Goal: Task Accomplishment & Management: Use online tool/utility

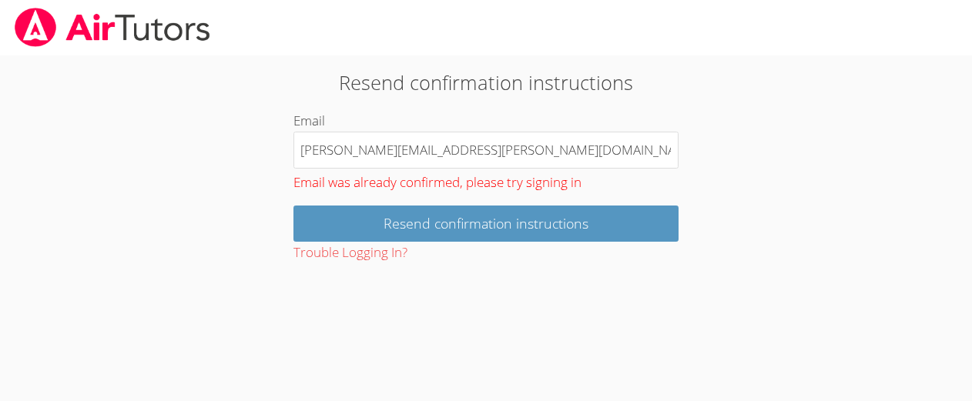
click at [115, 19] on img at bounding box center [112, 27] width 199 height 39
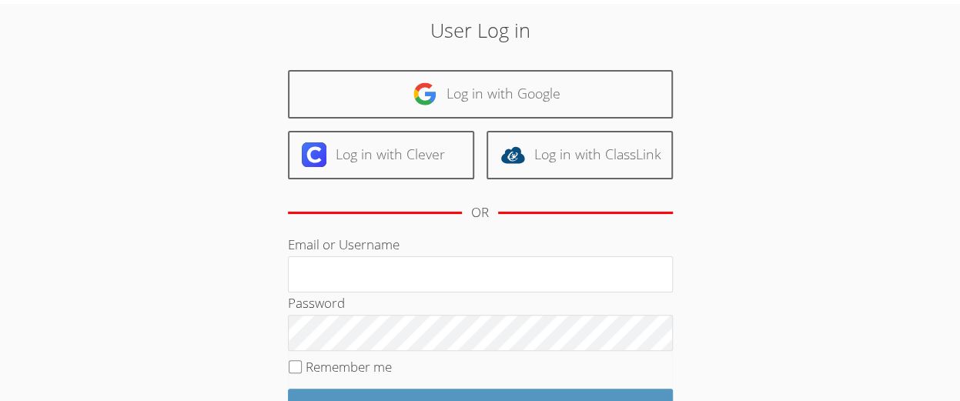
scroll to position [43, 0]
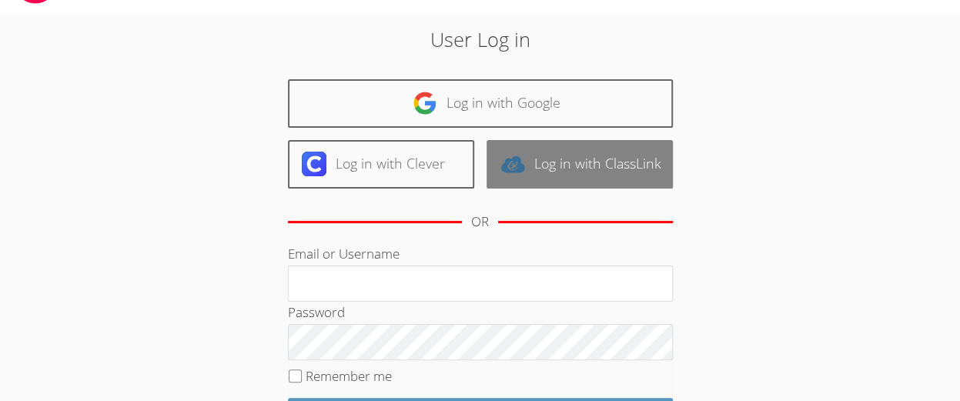
click at [588, 168] on link "Log in with ClassLink" at bounding box center [580, 164] width 186 height 49
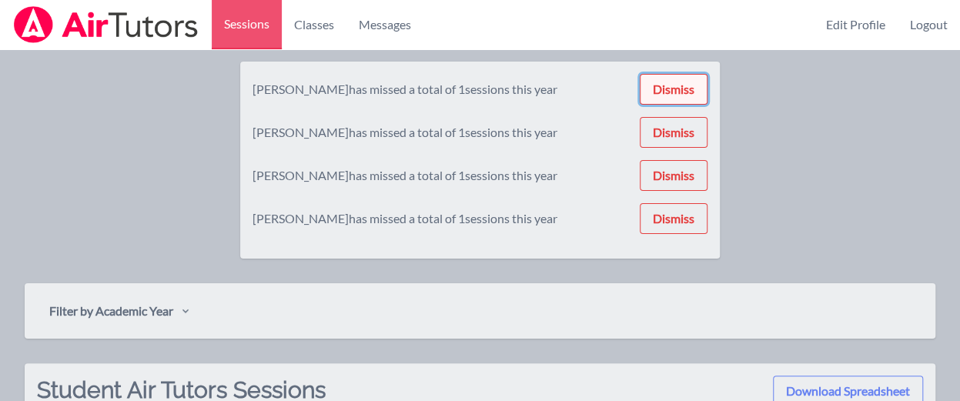
click at [690, 90] on button "Dismiss" at bounding box center [674, 89] width 68 height 31
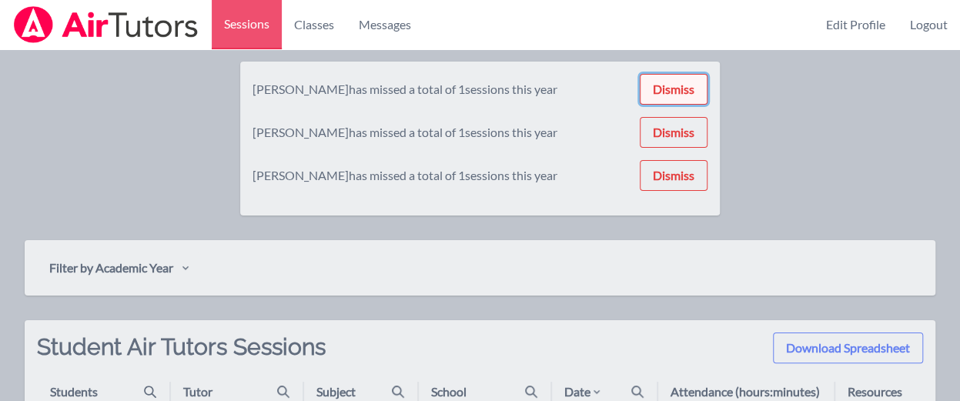
click at [692, 91] on button "Dismiss" at bounding box center [674, 89] width 68 height 31
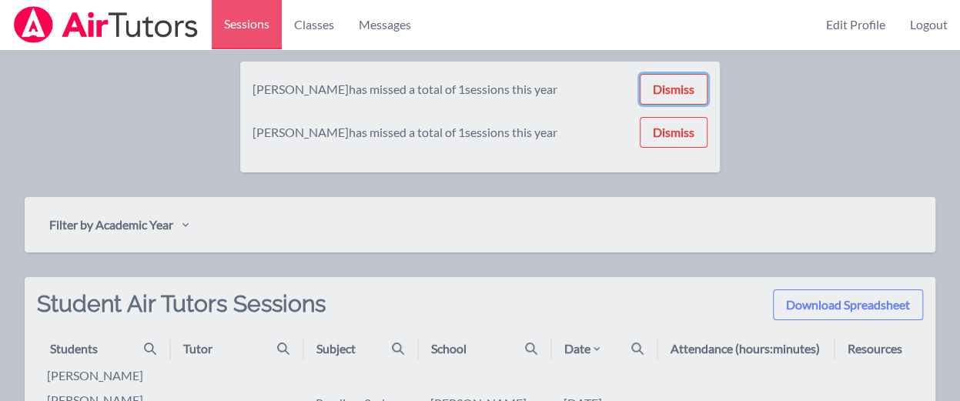
click at [692, 91] on button "Dismiss" at bounding box center [674, 89] width 68 height 31
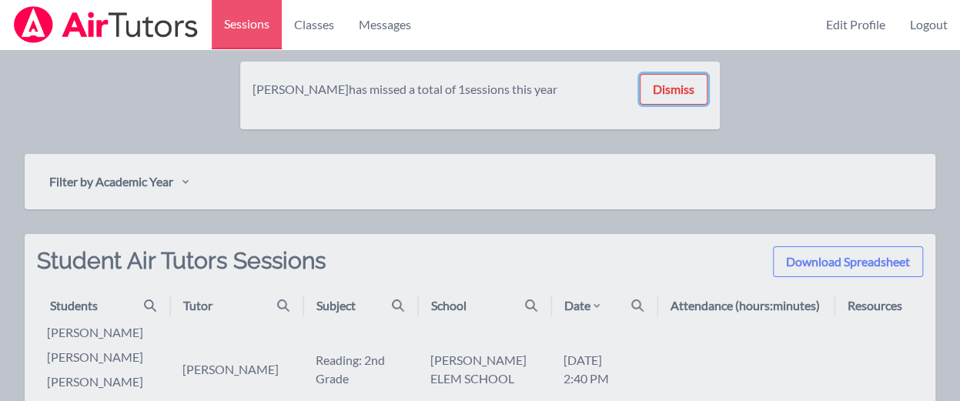
click at [692, 91] on button "Dismiss" at bounding box center [674, 89] width 68 height 31
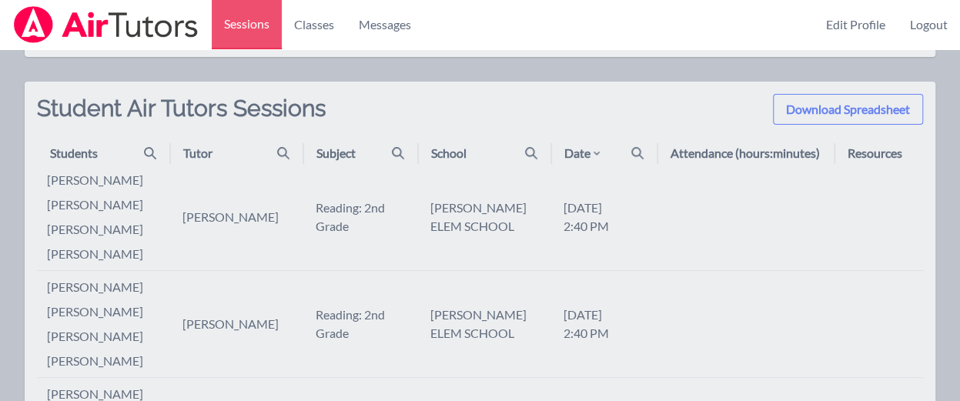
scroll to position [62, 0]
click at [591, 144] on div "Date" at bounding box center [584, 151] width 39 height 18
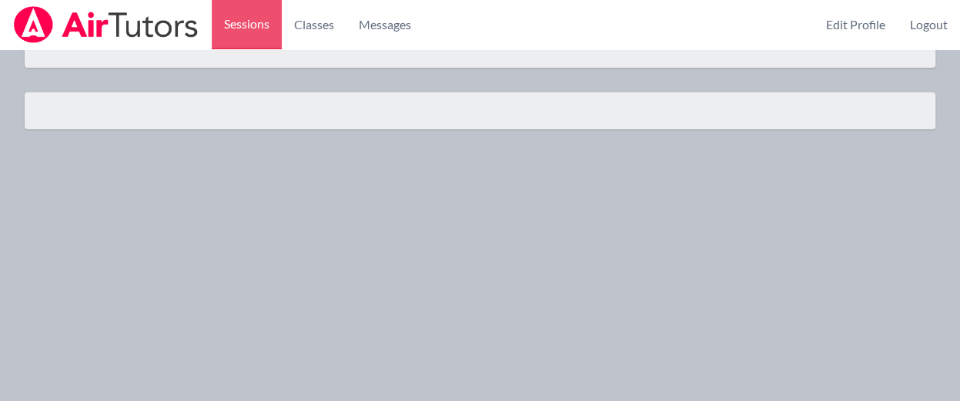
scroll to position [62, 0]
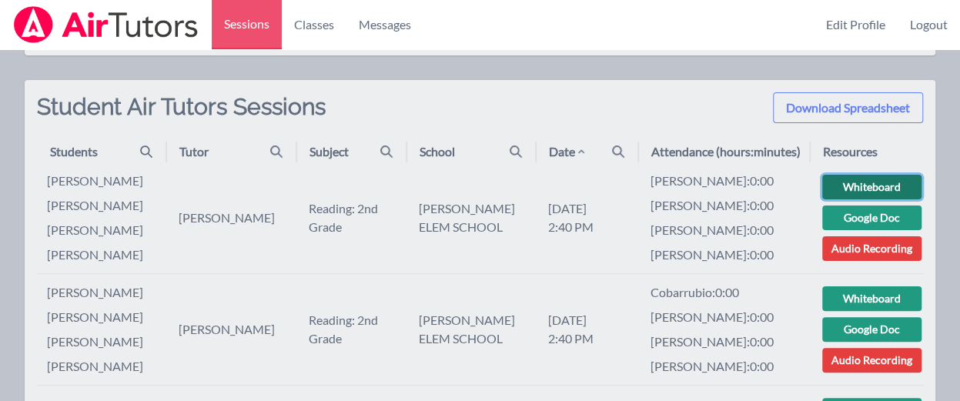
click at [867, 186] on link "Whiteboard" at bounding box center [872, 187] width 99 height 25
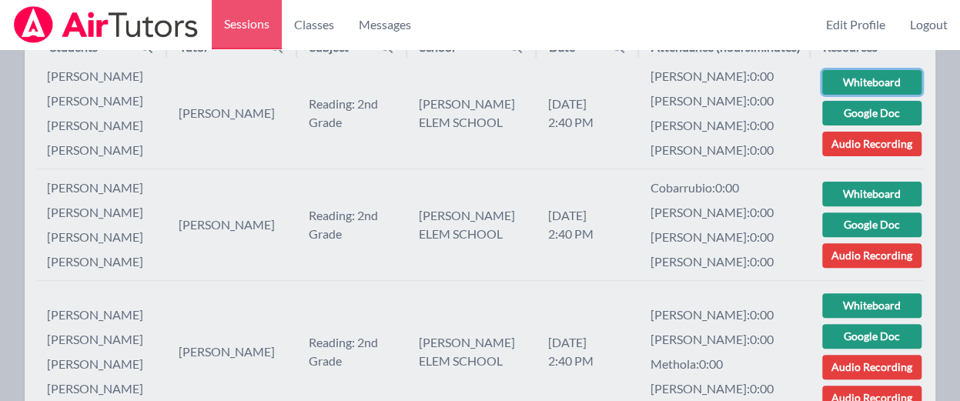
scroll to position [152, 0]
